Goal: Task Accomplishment & Management: Manage account settings

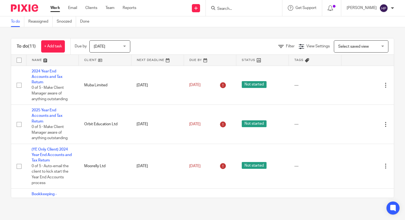
click at [393, 10] on div "[PERSON_NAME]" at bounding box center [370, 8] width 47 height 9
click at [380, 21] on li "My profile" at bounding box center [373, 22] width 36 height 8
click at [370, 22] on span "My profile" at bounding box center [371, 22] width 17 height 4
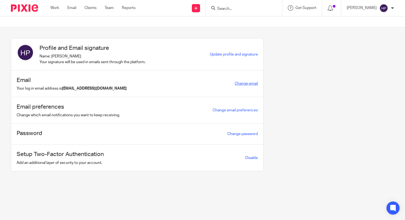
click at [250, 85] on link "Change email" at bounding box center [246, 84] width 23 height 4
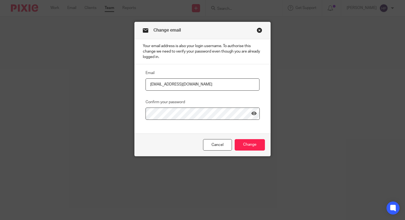
click at [168, 85] on input "[EMAIL_ADDRESS][DOMAIN_NAME]" at bounding box center [203, 85] width 114 height 12
type input "[EMAIL_ADDRESS][DOMAIN_NAME]"
click at [77, 151] on div "Change email Your email address is also your login username. To authorise this …" at bounding box center [202, 110] width 405 height 220
click at [240, 143] on input "Change" at bounding box center [250, 145] width 30 height 12
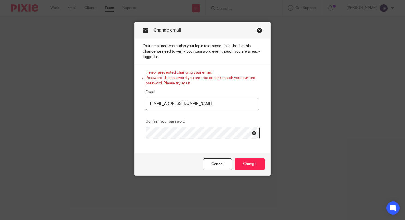
click at [253, 133] on icon at bounding box center [254, 132] width 5 height 5
drag, startPoint x: 201, startPoint y: 104, endPoint x: 113, endPoint y: 103, distance: 88.4
click at [113, 103] on div "Change email Your email address is also your login username. To authorise this …" at bounding box center [202, 110] width 405 height 220
type input "hely@riseaccounting.co.uk"
click at [243, 164] on input "Change" at bounding box center [250, 165] width 30 height 12
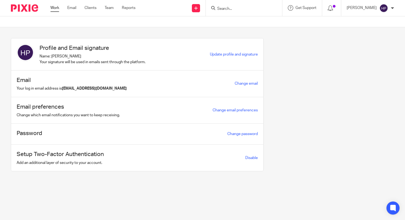
click at [58, 8] on link "Work" at bounding box center [54, 7] width 9 height 5
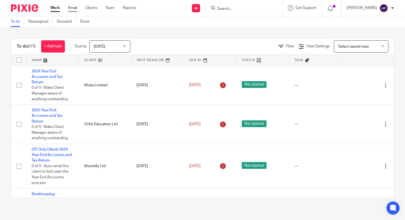
click at [72, 7] on link "Email" at bounding box center [72, 7] width 9 height 5
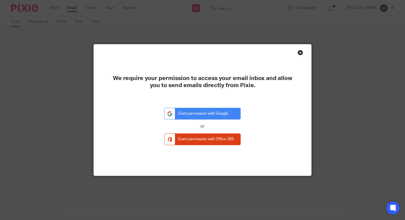
click at [299, 52] on div "Close this dialog window" at bounding box center [300, 52] width 5 height 5
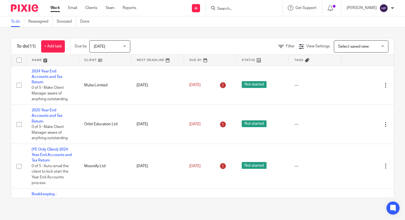
click at [392, 8] on div at bounding box center [392, 8] width 3 height 3
